Goal: Information Seeking & Learning: Learn about a topic

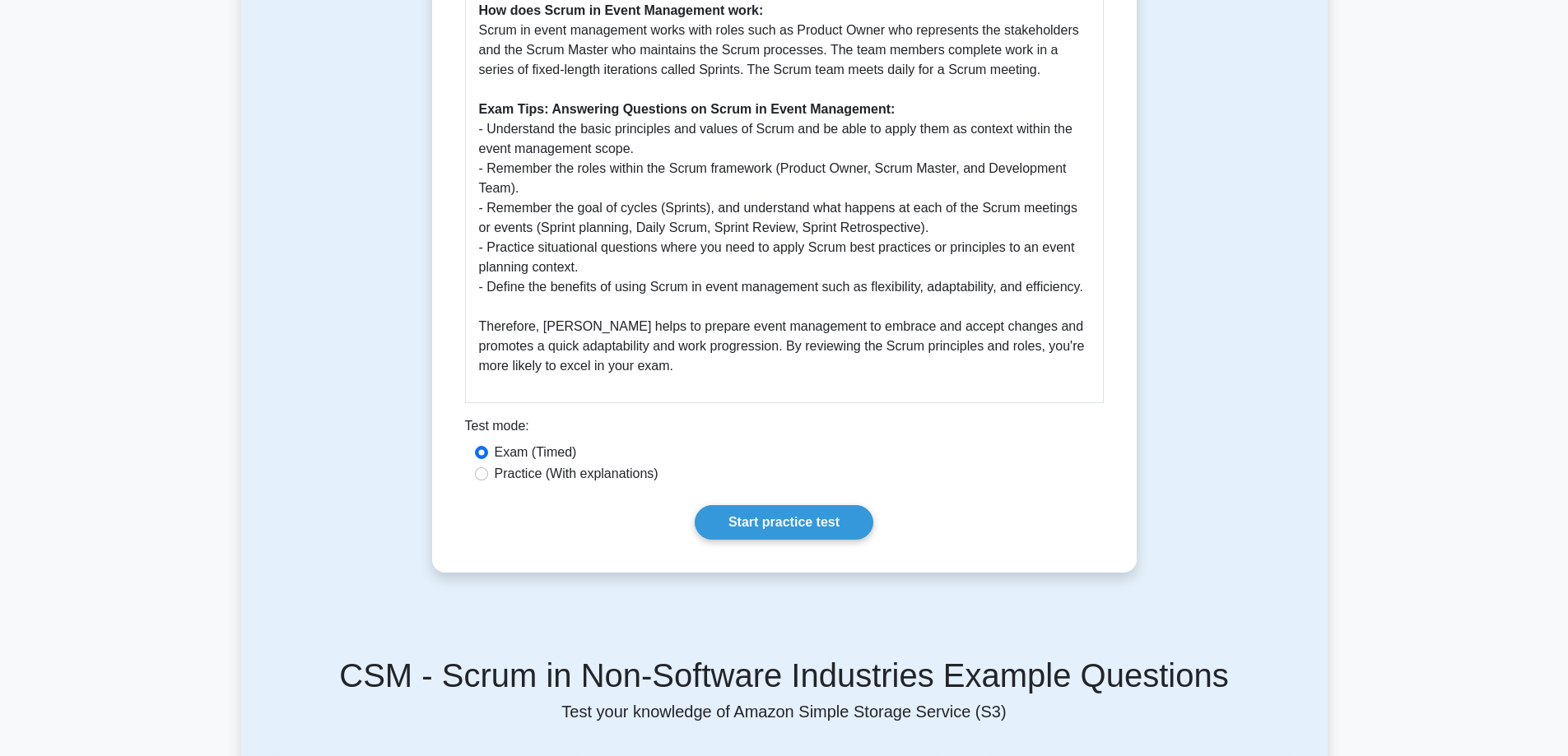
scroll to position [740, 0]
click at [780, 520] on link "Start practice test" at bounding box center [784, 522] width 178 height 35
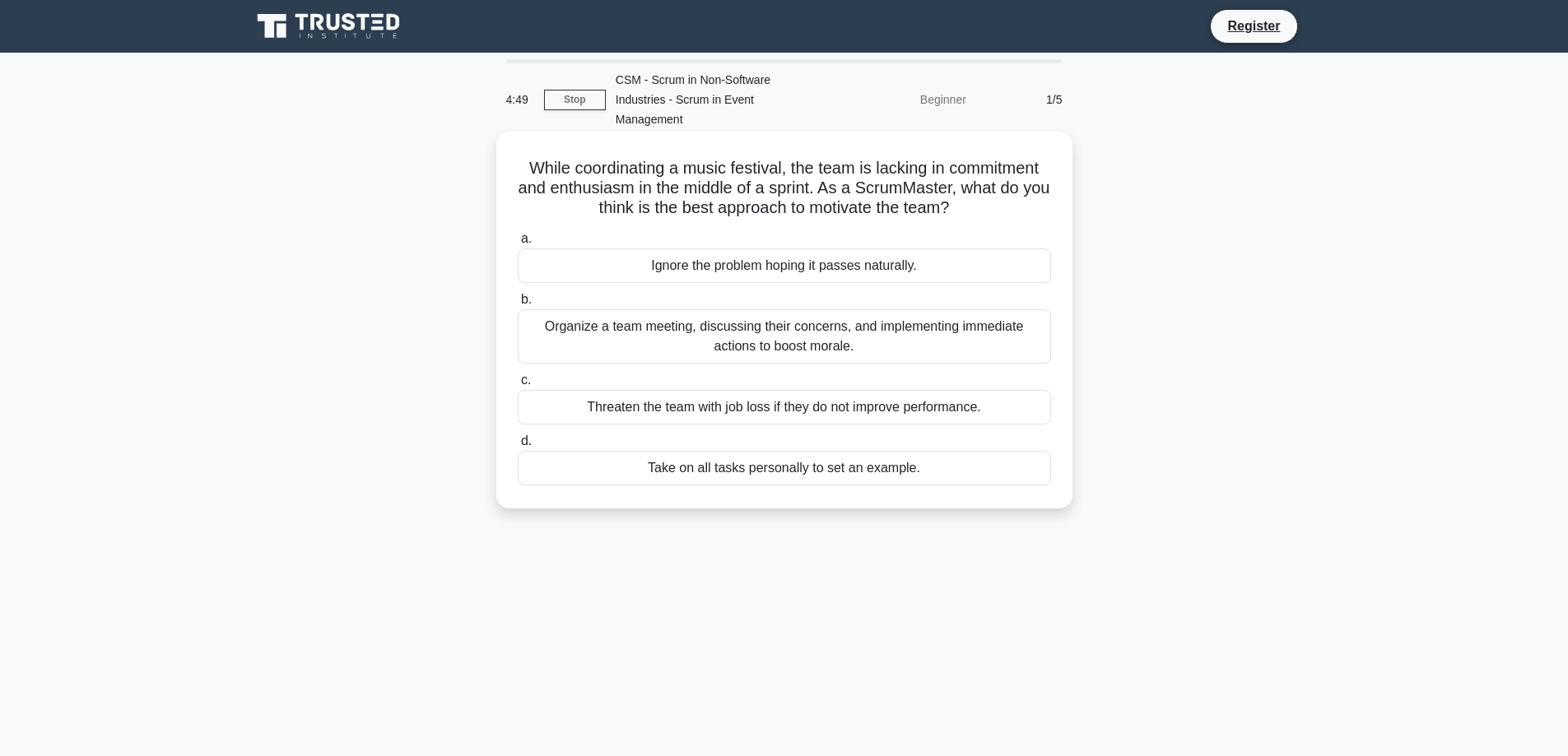
click at [841, 322] on div "Organize a team meeting, discussing their concerns, and implementing immediate …" at bounding box center [784, 336] width 533 height 54
click at [517, 305] on input "b. Organize a team meeting, discussing their concerns, and implementing immedia…" at bounding box center [517, 299] width 0 height 10
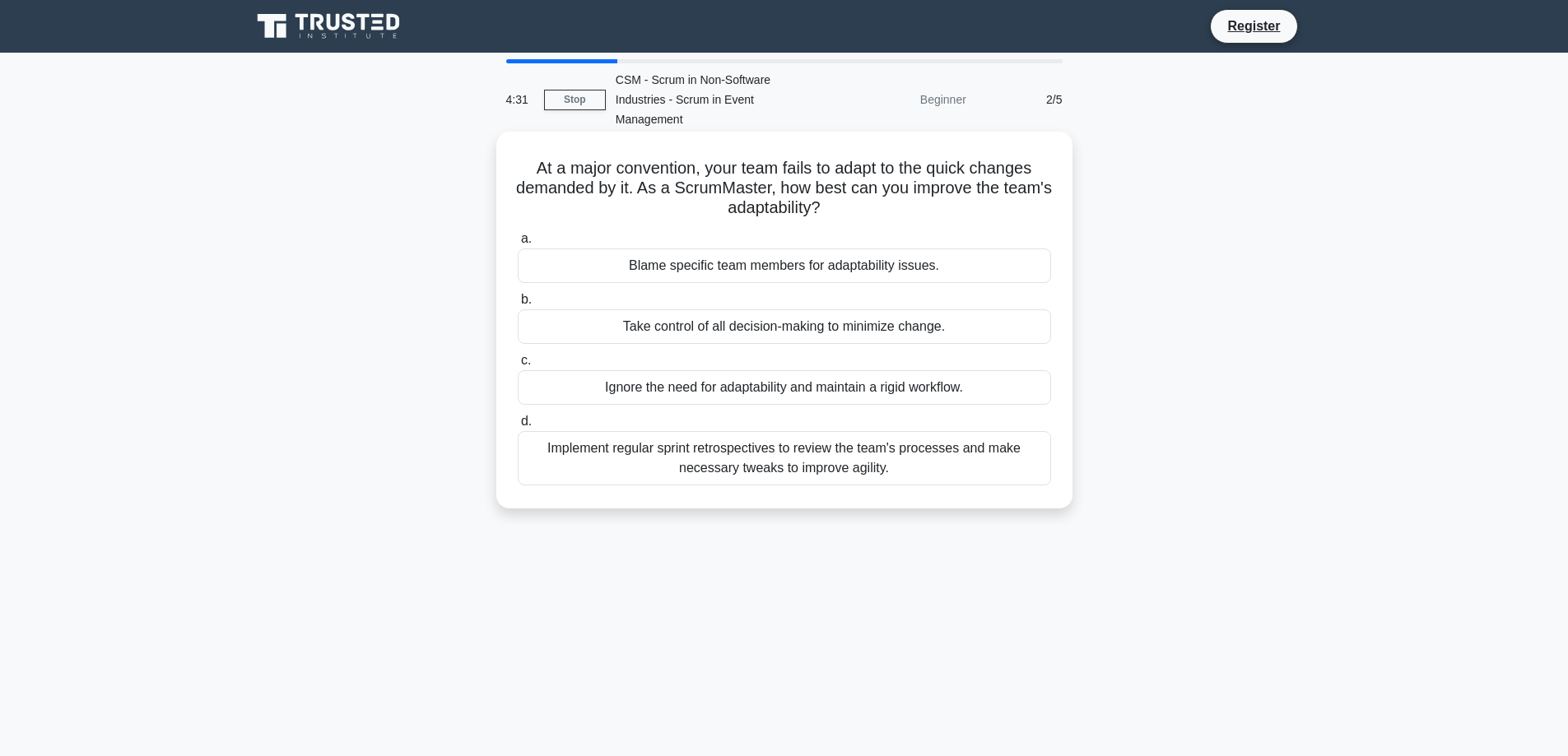
click at [914, 452] on div "Implement regular sprint retrospectives to review the team's processes and make…" at bounding box center [784, 458] width 533 height 54
click at [517, 427] on input "d. Implement regular sprint retrospectives to review the team's processes and m…" at bounding box center [517, 421] width 0 height 10
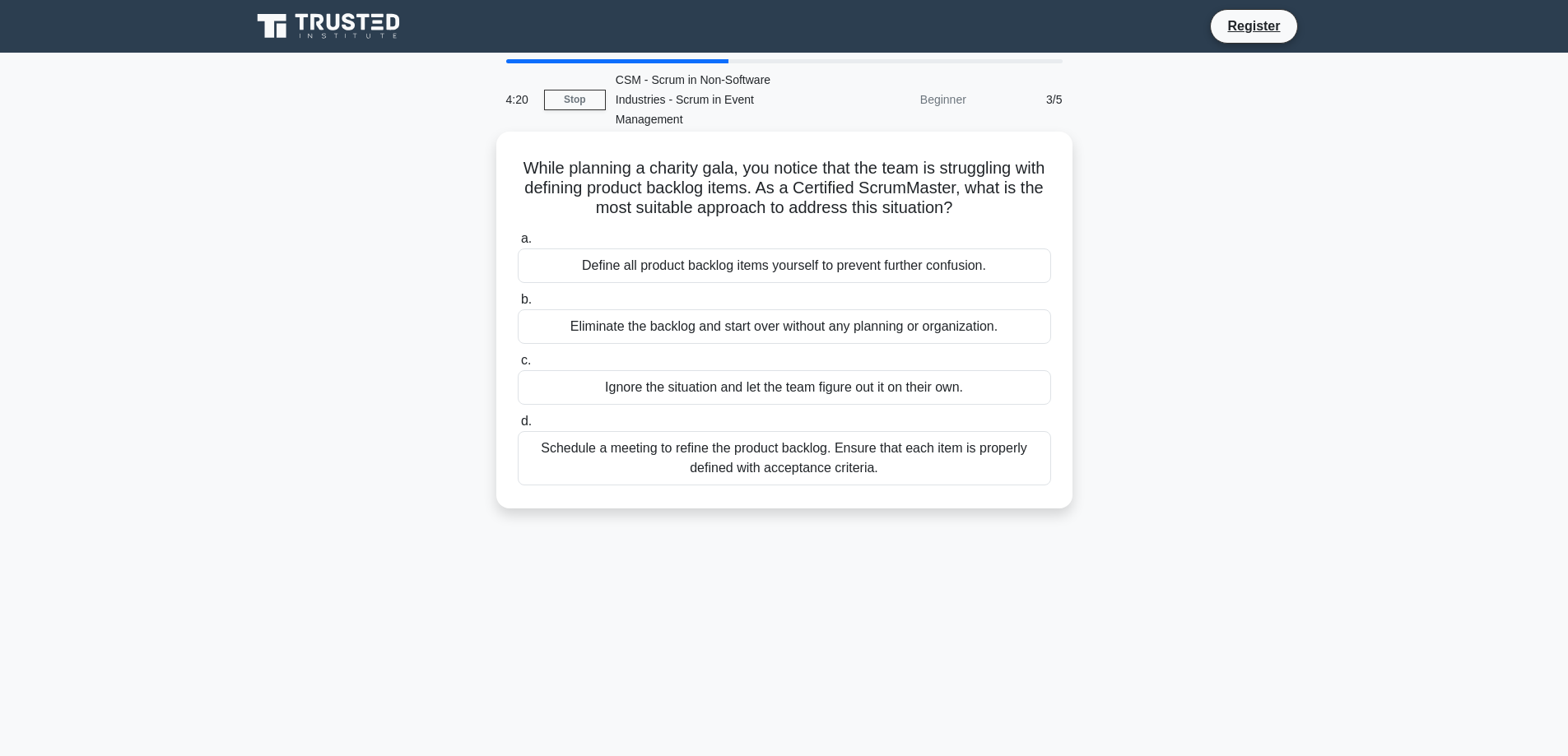
click at [804, 448] on div "Schedule a meeting to refine the product backlog. Ensure that each item is prop…" at bounding box center [784, 458] width 533 height 54
click at [517, 427] on input "d. Schedule a meeting to refine the product backlog. Ensure that each item is p…" at bounding box center [517, 421] width 0 height 10
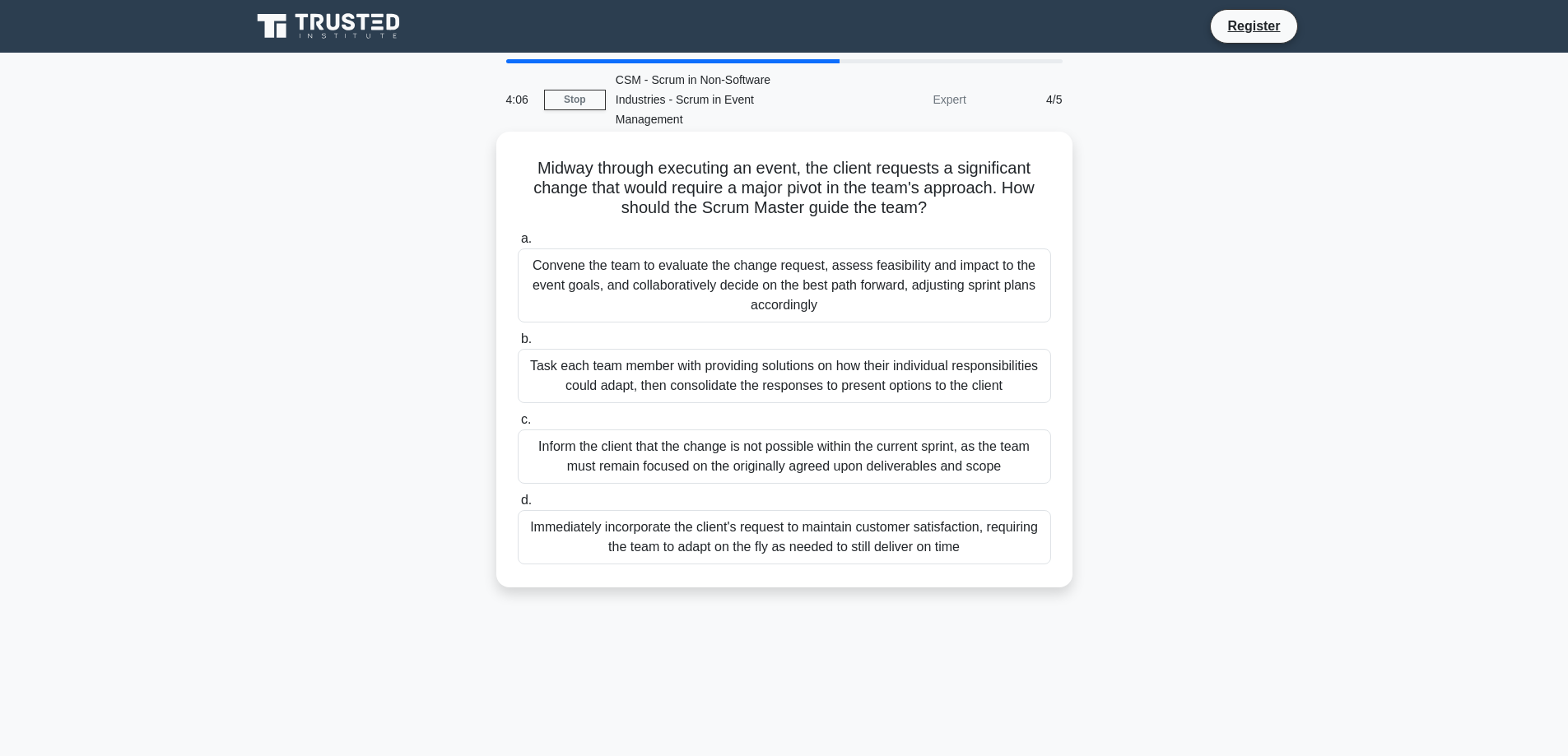
click at [805, 253] on div "Convene the team to evaluate the change request, assess feasibility and impact …" at bounding box center [784, 285] width 533 height 74
click at [517, 244] on input "a. Convene the team to evaluate the change request, assess feasibility and impa…" at bounding box center [517, 239] width 0 height 10
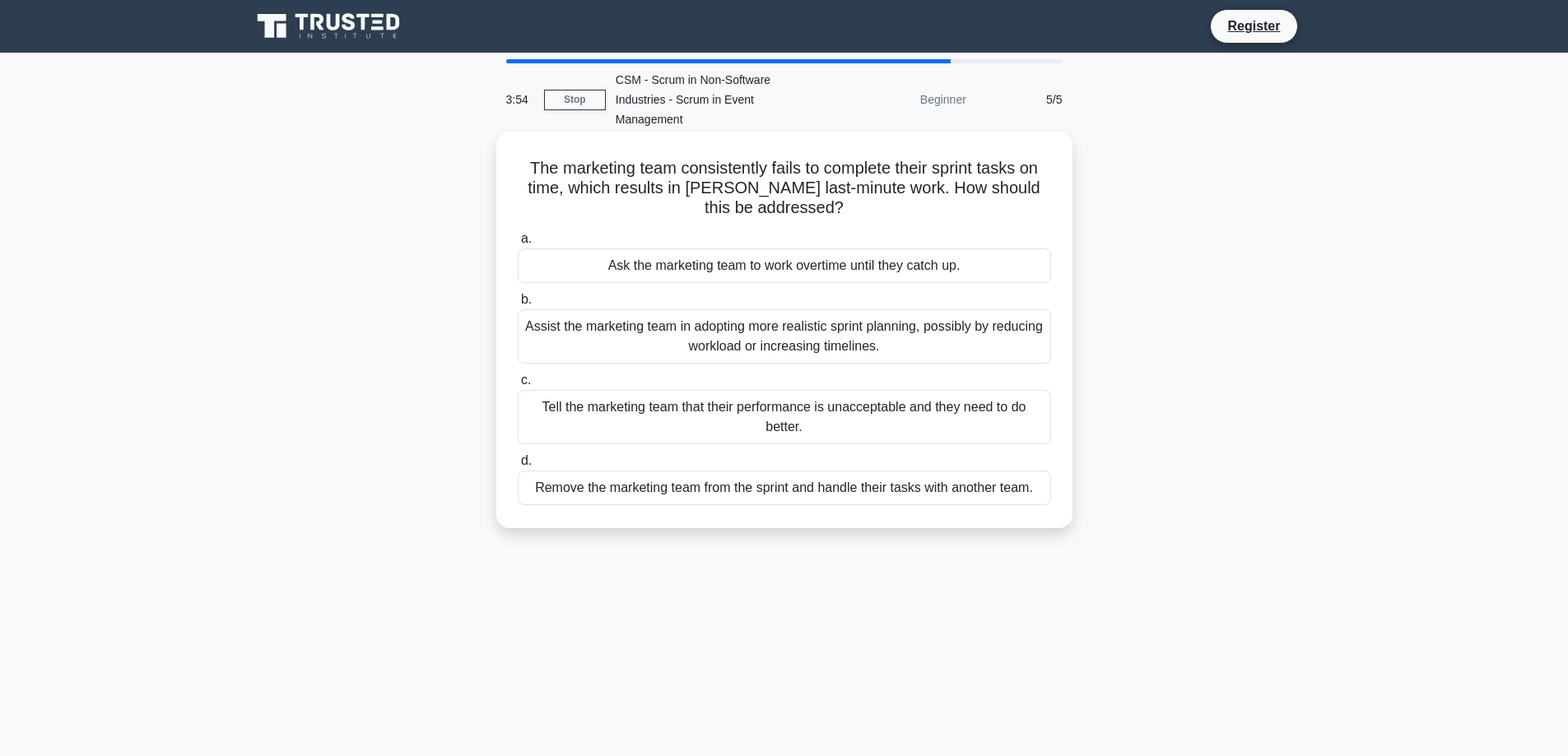
click at [928, 310] on div "Assist the marketing team in adopting more realistic sprint planning, possibly …" at bounding box center [784, 336] width 533 height 54
click at [517, 305] on input "b. Assist the marketing team in adopting more realistic sprint planning, possib…" at bounding box center [517, 299] width 0 height 10
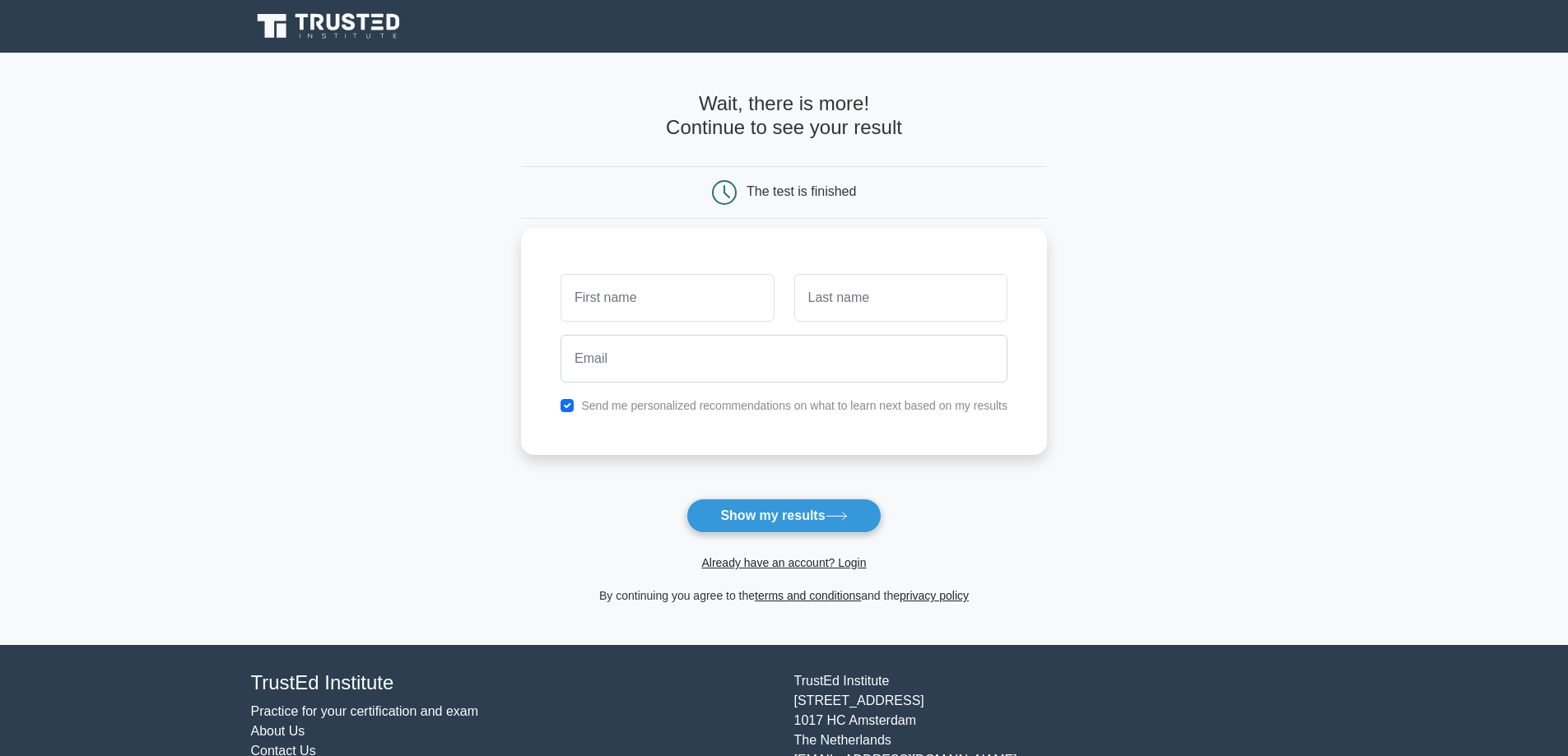
click at [685, 288] on input "text" at bounding box center [667, 298] width 213 height 48
type input "Antonio"
click at [870, 297] on input "text" at bounding box center [901, 298] width 213 height 48
click at [855, 294] on input "text" at bounding box center [901, 298] width 213 height 48
type input "F"
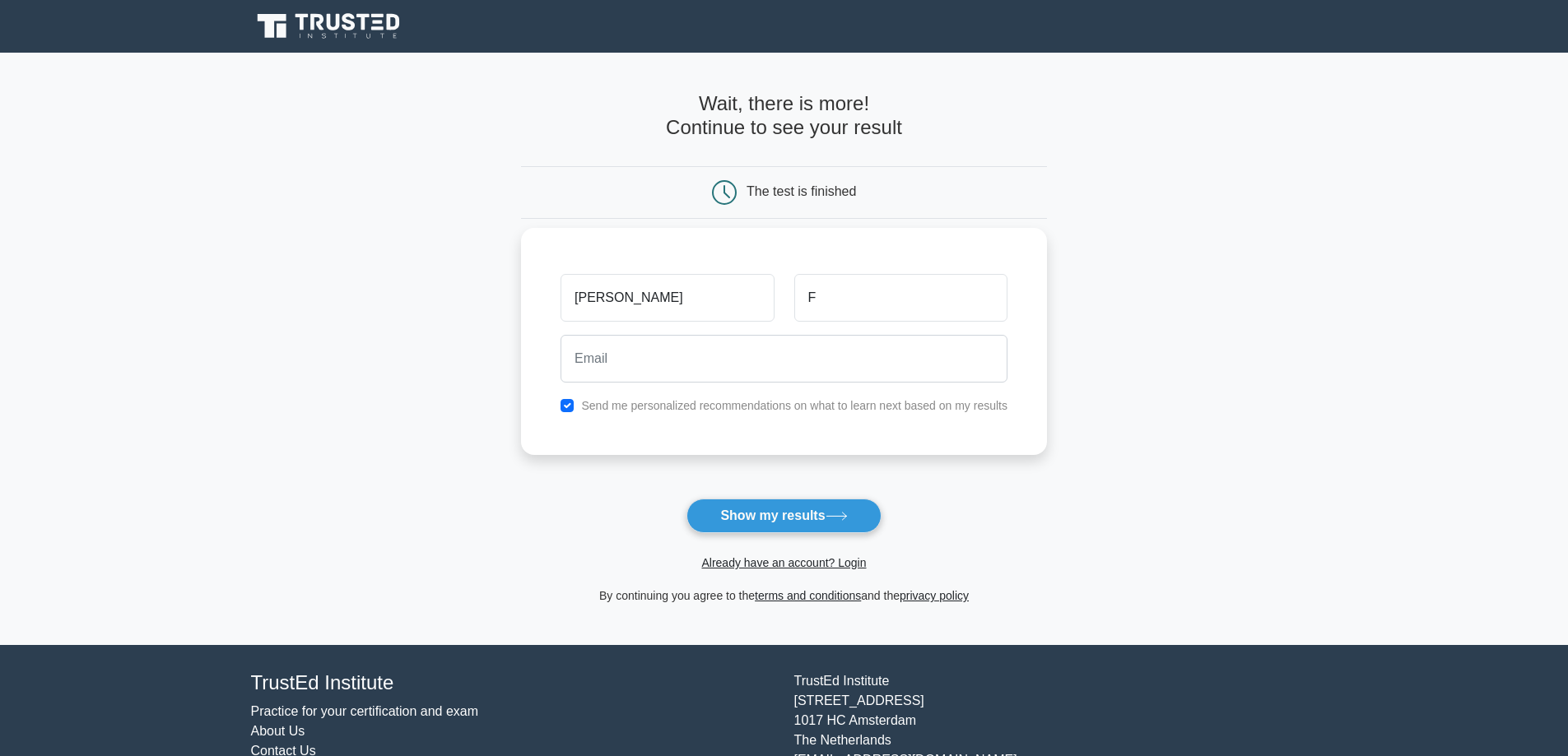
click at [770, 326] on div "Antonio" at bounding box center [666, 298] width 233 height 61
drag, startPoint x: 753, startPoint y: 361, endPoint x: 730, endPoint y: 367, distance: 23.8
click at [753, 361] on input "email" at bounding box center [784, 358] width 447 height 48
type input "antfruci@gmail.com"
click at [566, 409] on input "checkbox" at bounding box center [567, 405] width 13 height 13
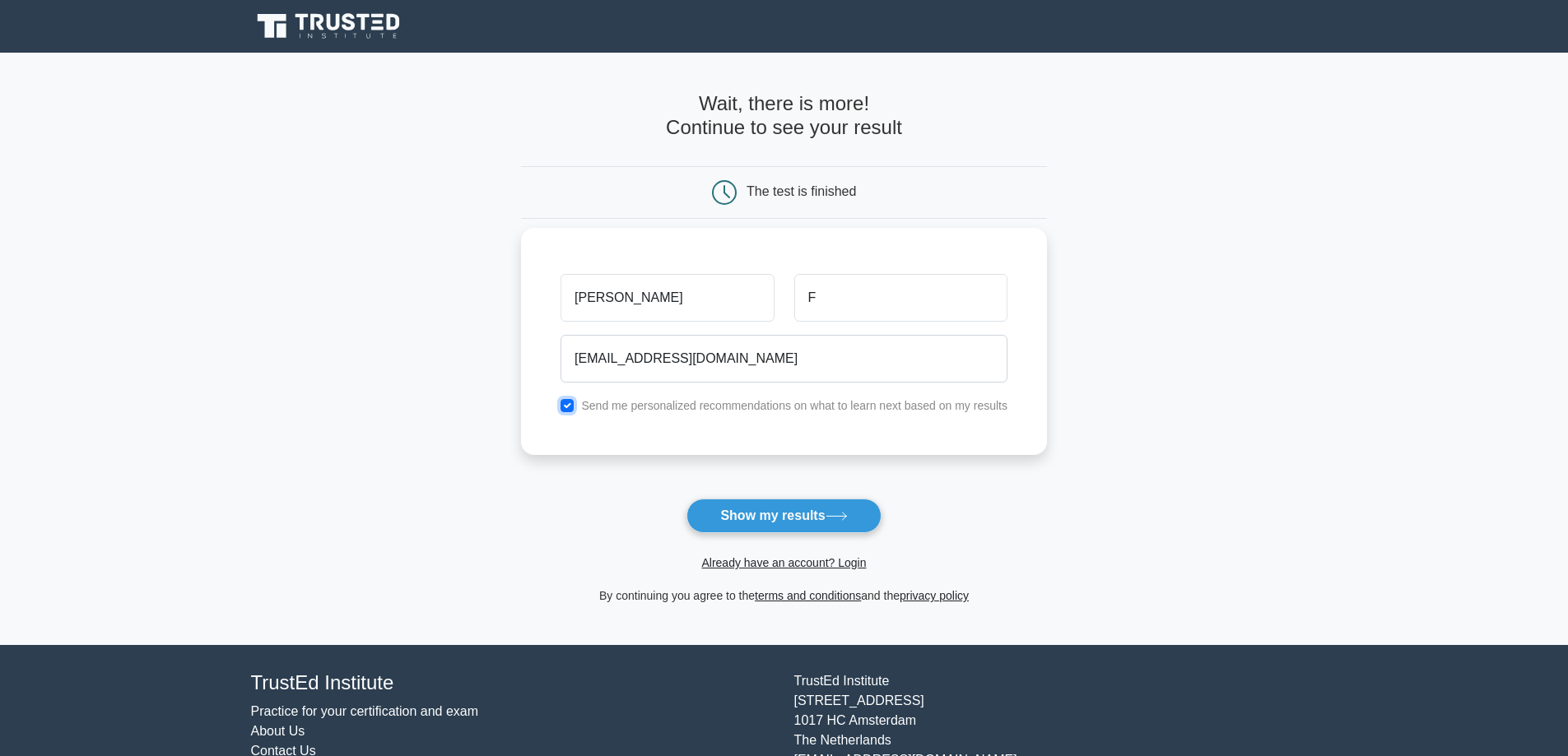
checkbox input "false"
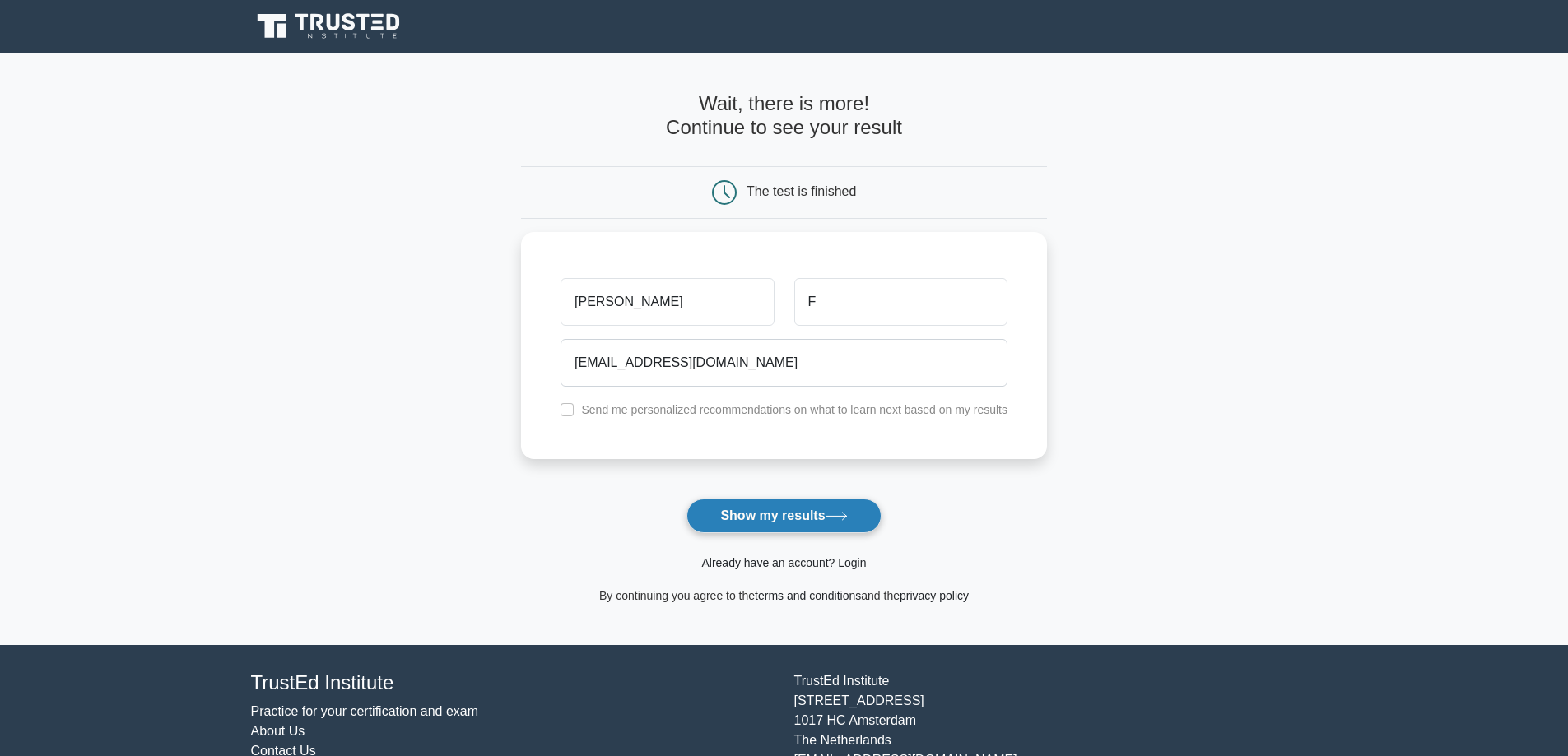
click at [755, 504] on button "Show my results" at bounding box center [783, 516] width 194 height 35
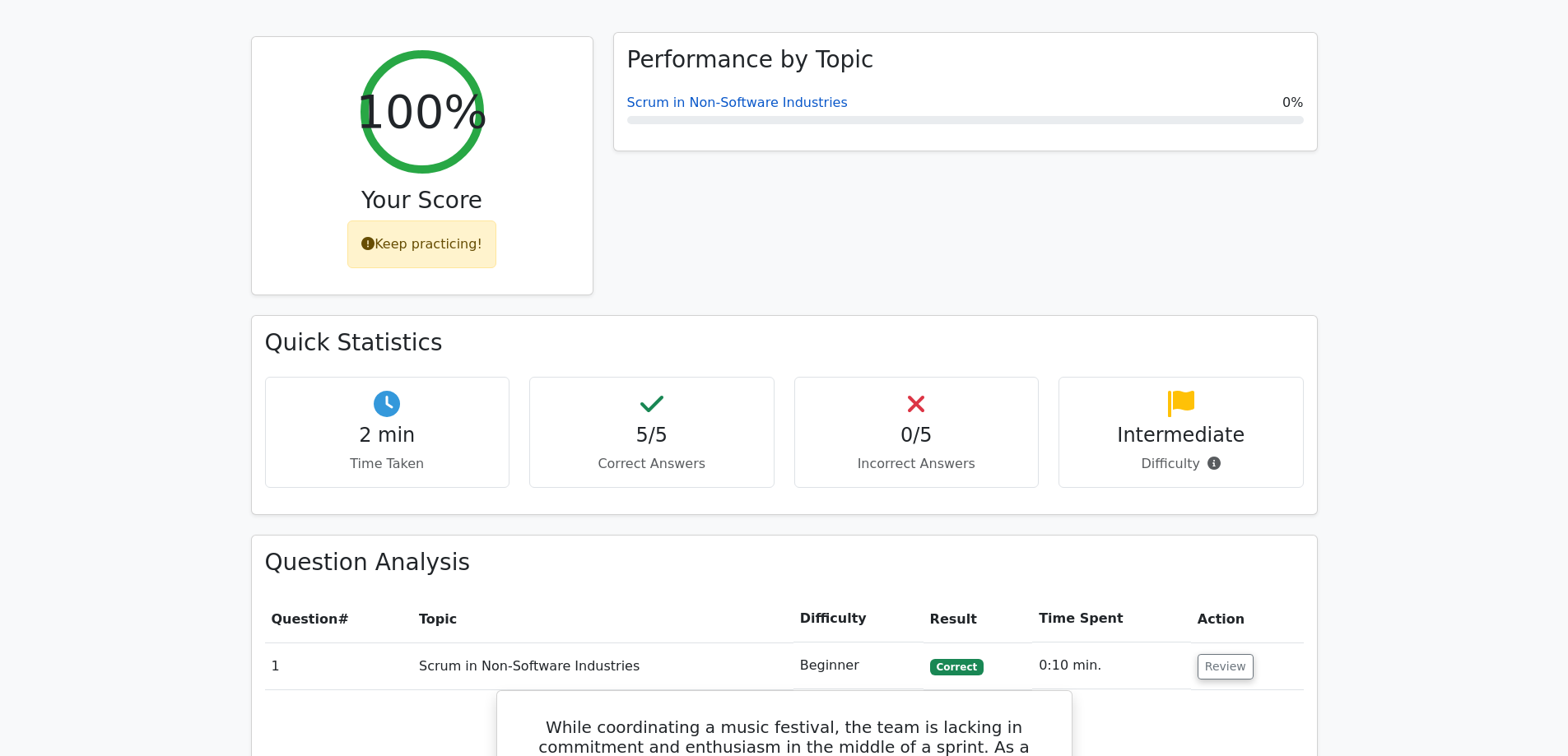
scroll to position [658, 0]
